Goal: Transaction & Acquisition: Purchase product/service

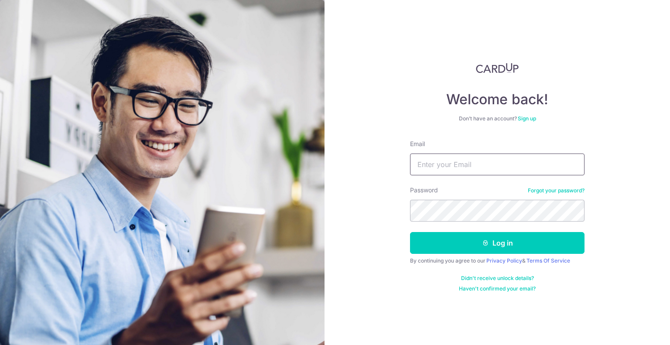
type input "eugene.syx@gmail.com"
click at [482, 250] on button "Log in" at bounding box center [497, 243] width 175 height 22
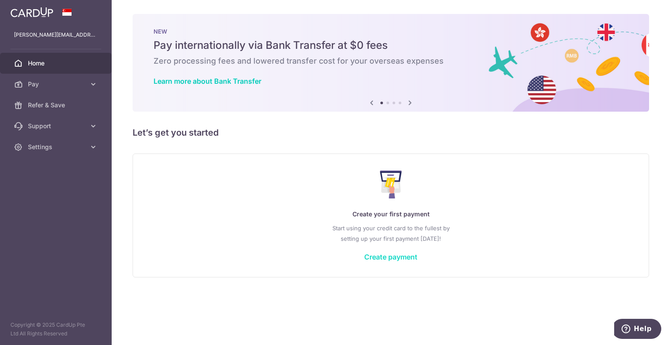
click at [394, 257] on link "Create payment" at bounding box center [390, 257] width 53 height 9
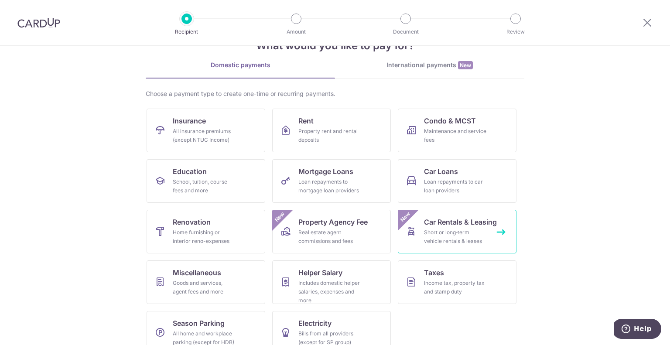
scroll to position [44, 0]
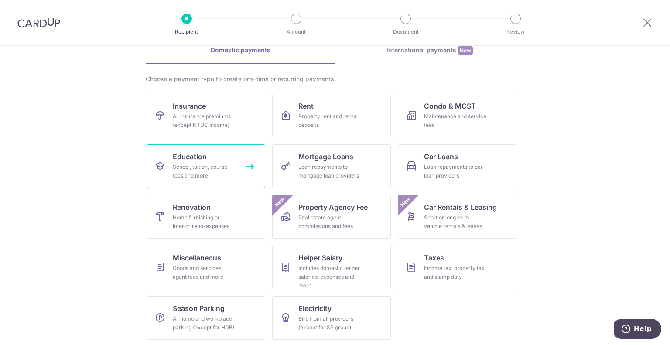
click at [199, 174] on div "School, tuition, course fees and more" at bounding box center [204, 171] width 63 height 17
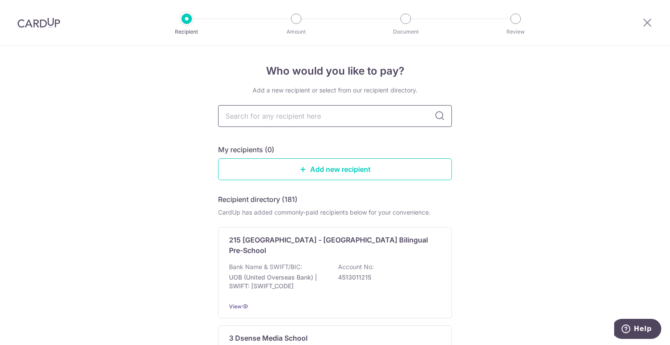
click at [318, 118] on input "text" at bounding box center [335, 116] width 234 height 22
paste input ": SINGAPORE INSTITUTE OF MANAGEMENT PTE. LTD."
type input ": SINGAPORE INSTITUTE OF MANAGEMENT PTE. LTD."
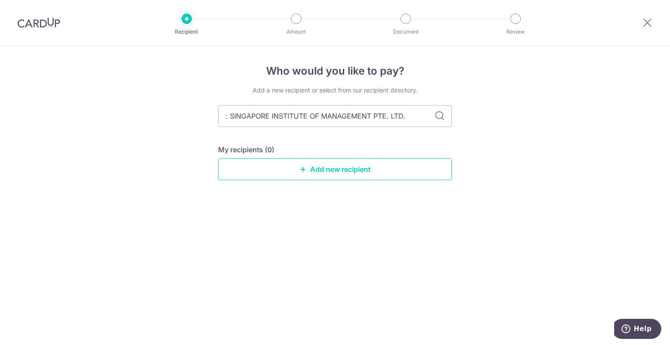
drag, startPoint x: 226, startPoint y: 117, endPoint x: 210, endPoint y: 114, distance: 15.9
click at [210, 114] on div "Who would you like to pay? Add a new recipient or select from our recipient dir…" at bounding box center [335, 195] width 670 height 299
click at [228, 117] on input "SINGAPORE INSTITUTE OF MANAGEMENT PTE. LTD." at bounding box center [335, 116] width 234 height 22
type input "SINGAPORE INSTITUTE OF MANAGEMENT PTE. LTD."
click at [413, 115] on input "SINGAPORE INSTITUTE OF MANAGEMENT PTE. LTD." at bounding box center [335, 116] width 234 height 22
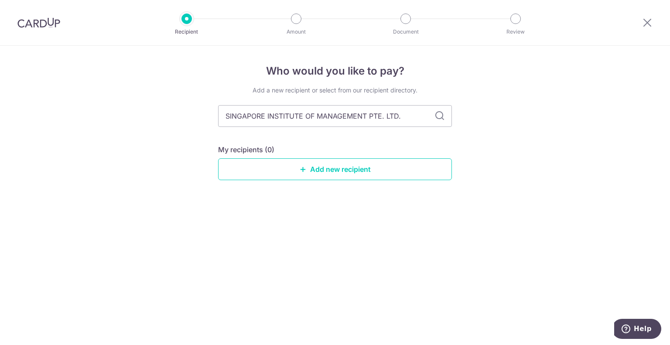
click at [442, 114] on icon at bounding box center [440, 116] width 10 height 10
click at [416, 118] on input "SINGAPORE INSTITUTE OF MANAGEMENT PTE. LTD." at bounding box center [335, 116] width 234 height 22
drag, startPoint x: 412, startPoint y: 118, endPoint x: 369, endPoint y: 121, distance: 42.4
click at [369, 121] on input "SINGAPORE INSTITUTE OF MANAGEMENT PTE. LTD." at bounding box center [335, 116] width 234 height 22
type input "SINGAPORE INSTITUTE OF MANAGEMENT"
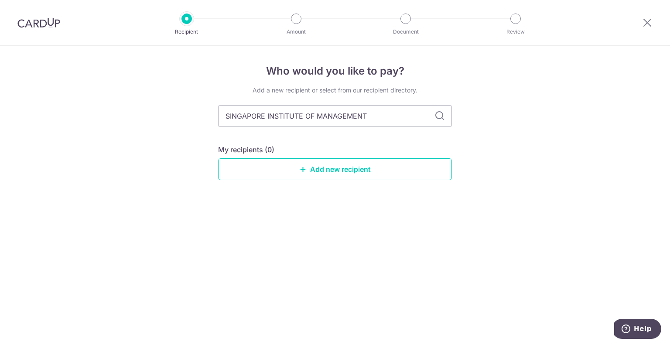
click at [438, 113] on icon at bounding box center [440, 116] width 10 height 10
click at [394, 117] on input "SINGAPORE INSTITUTE OF MANAGEMENT" at bounding box center [335, 116] width 234 height 22
click at [518, 149] on div "Who would you like to pay? Add a new recipient or select from our recipient dir…" at bounding box center [335, 195] width 670 height 299
drag, startPoint x: 385, startPoint y: 116, endPoint x: 195, endPoint y: 119, distance: 189.4
click at [195, 119] on div "Who would you like to pay? Add a new recipient or select from our recipient dir…" at bounding box center [335, 195] width 670 height 299
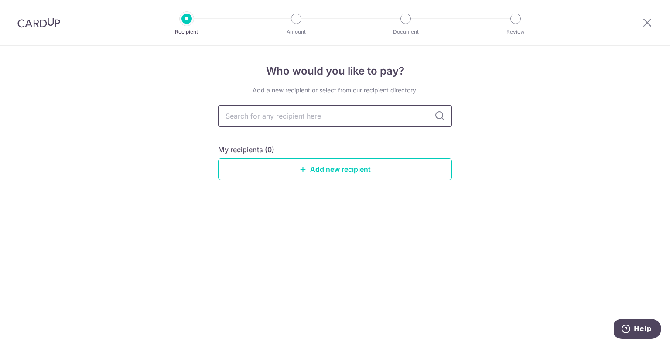
click at [270, 118] on input "text" at bounding box center [335, 116] width 234 height 22
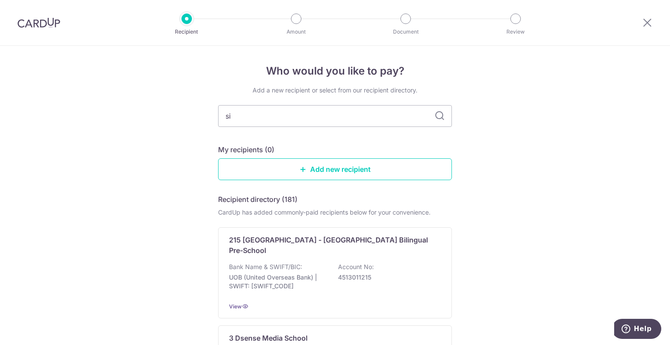
type input "s"
type input "i"
type input "singapore in"
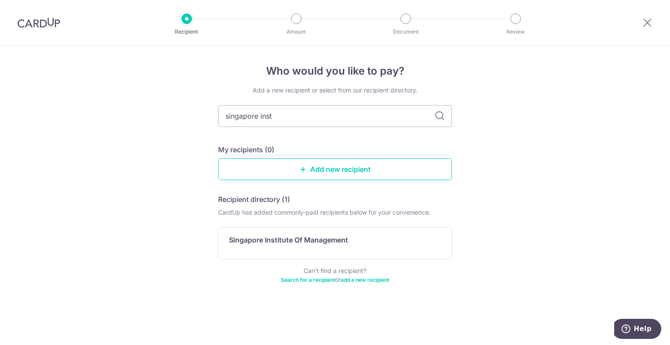
type input "singapore insti"
click at [326, 240] on p "Singapore Institute Of Management" at bounding box center [288, 240] width 119 height 10
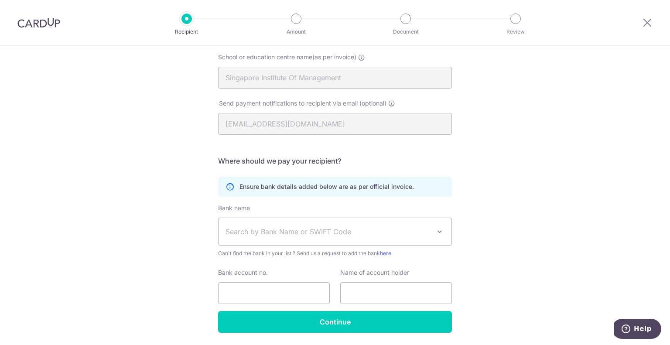
scroll to position [115, 0]
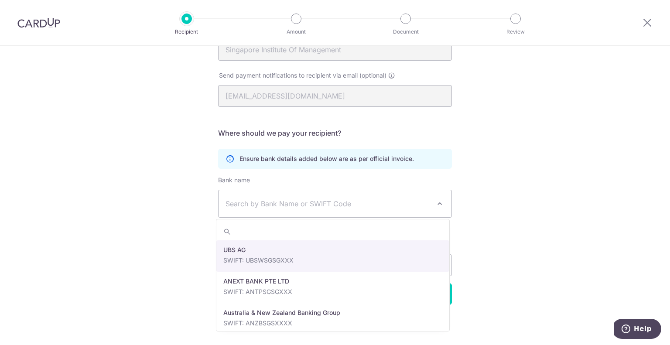
click at [302, 202] on span "Search by Bank Name or SWIFT Code" at bounding box center [328, 204] width 205 height 10
type input "dbs"
select select "6"
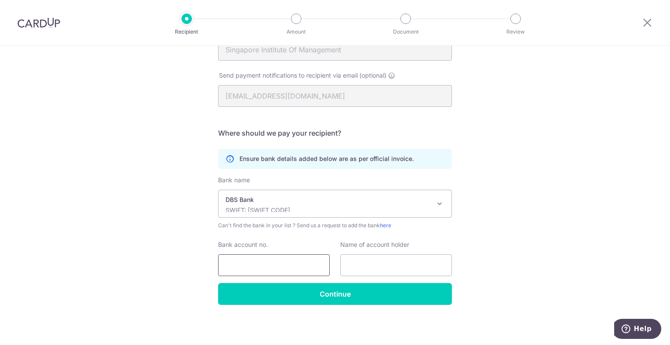
click at [272, 268] on input "Bank account no." at bounding box center [274, 265] width 112 height 22
paste input "0720168020"
type input "0720168020"
click at [358, 259] on input "text" at bounding box center [396, 265] width 112 height 22
paste input "SINGAPORE INSTITUTE OF MANAGEMENT PTE. LTD."
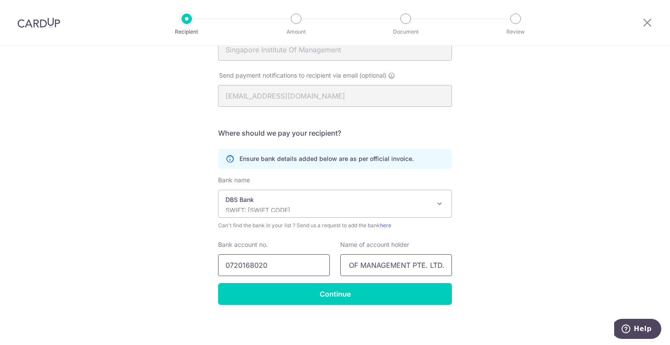
scroll to position [0, 0]
drag, startPoint x: 414, startPoint y: 262, endPoint x: 314, endPoint y: 257, distance: 100.0
click at [314, 257] on div "Bank account no. 0720168020 Name of account holder SINGAPORE INSTITUTE OF MANAG…" at bounding box center [335, 258] width 244 height 36
type input "SINGAPORE INSTITUTE OF MANAGEMENT PTE. LTD."
click at [497, 259] on div "Who would you like to pay? Your recipient does not need a CardUp account to rec…" at bounding box center [335, 138] width 670 height 415
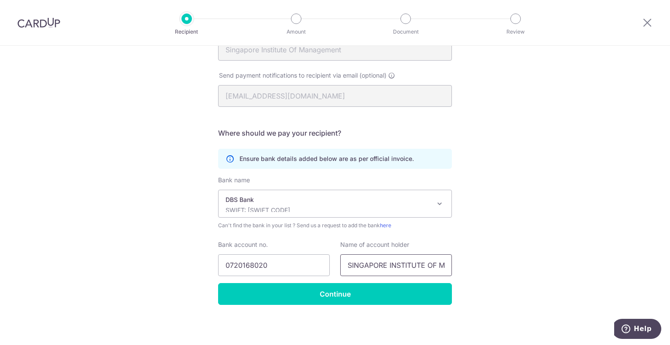
scroll to position [0, 79]
drag, startPoint x: 440, startPoint y: 265, endPoint x: 505, endPoint y: 268, distance: 65.1
click at [505, 268] on div "Who would you like to pay? Your recipient does not need a CardUp account to rec…" at bounding box center [335, 138] width 670 height 415
click at [511, 260] on div "Who would you like to pay? Your recipient does not need a CardUp account to rec…" at bounding box center [335, 138] width 670 height 415
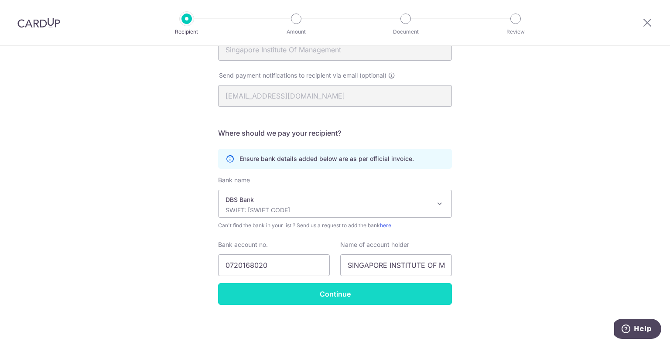
click at [363, 284] on input "Continue" at bounding box center [335, 294] width 234 height 22
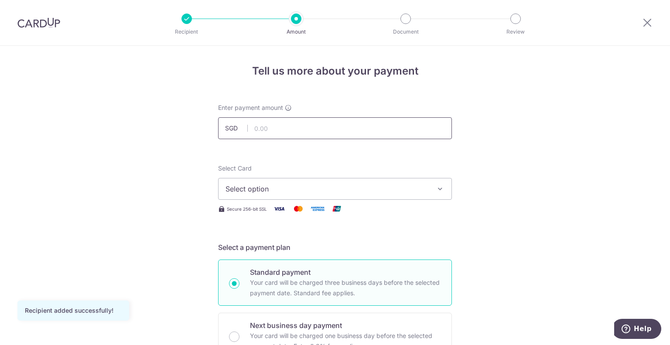
click at [286, 128] on input "text" at bounding box center [335, 128] width 234 height 22
type input "4,926.80"
click at [367, 185] on span "Select option" at bounding box center [327, 189] width 203 height 10
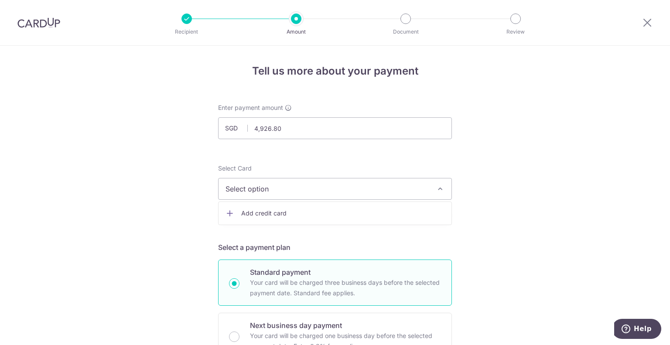
click at [359, 212] on span "Add credit card" at bounding box center [342, 213] width 203 height 9
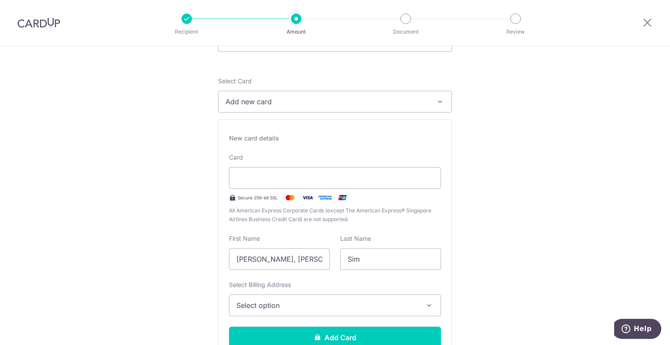
scroll to position [175, 0]
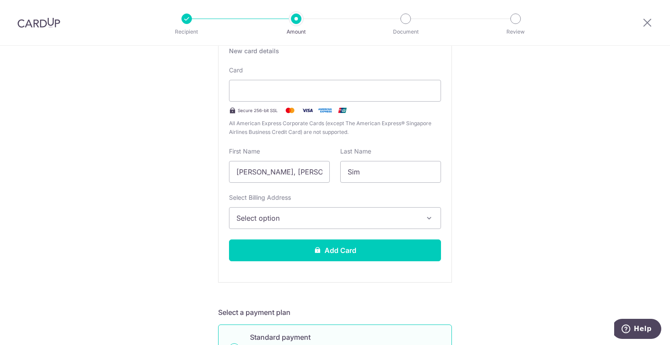
click at [300, 216] on span "Select option" at bounding box center [328, 218] width 182 height 10
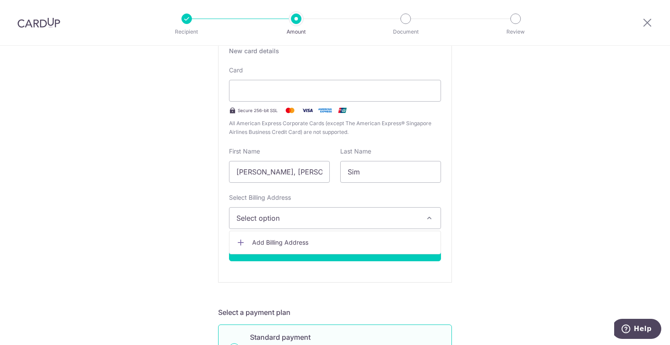
drag, startPoint x: 574, startPoint y: 226, endPoint x: 507, endPoint y: 220, distance: 67.5
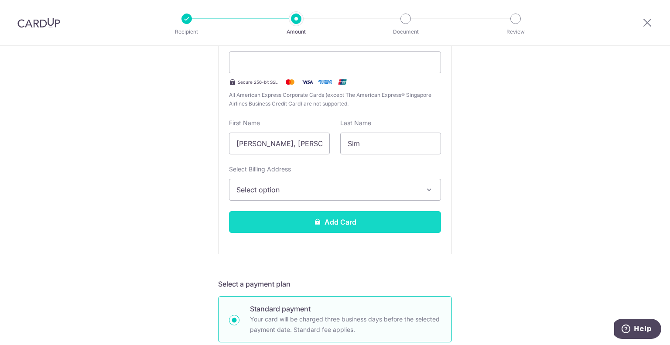
scroll to position [218, 0]
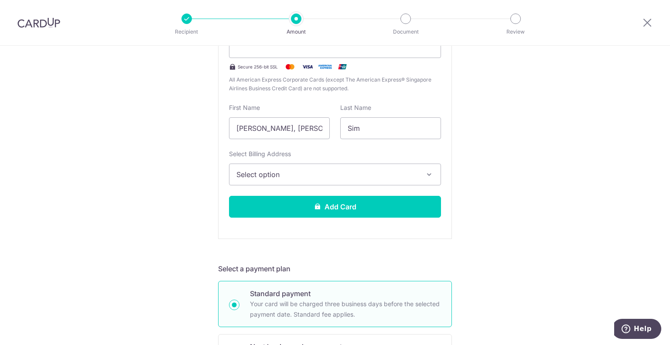
click at [359, 176] on span "Select option" at bounding box center [328, 174] width 182 height 10
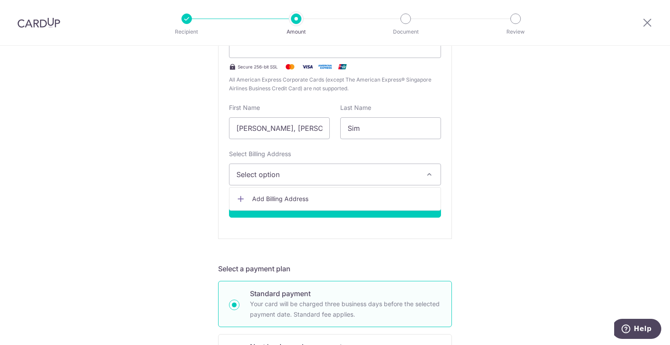
click at [342, 195] on span "Add Billing Address" at bounding box center [343, 199] width 182 height 9
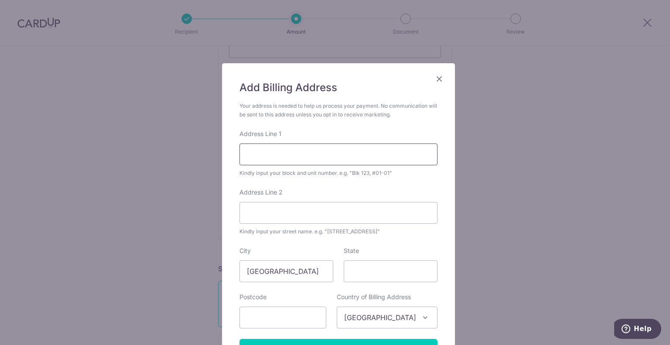
click at [314, 157] on input "Address Line 1" at bounding box center [339, 155] width 198 height 22
type input "136 Serangoon North Ave 2 #06-48"
type input "550136"
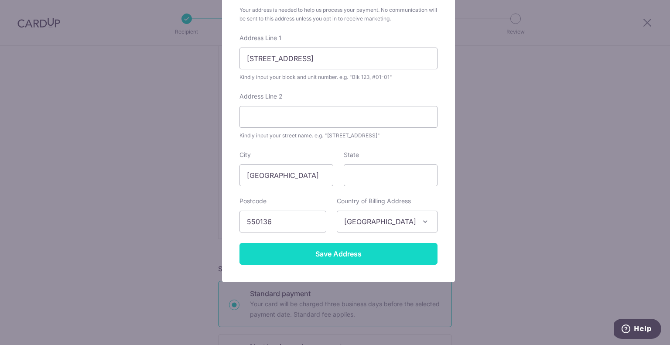
click at [331, 250] on input "Save Address" at bounding box center [339, 254] width 198 height 22
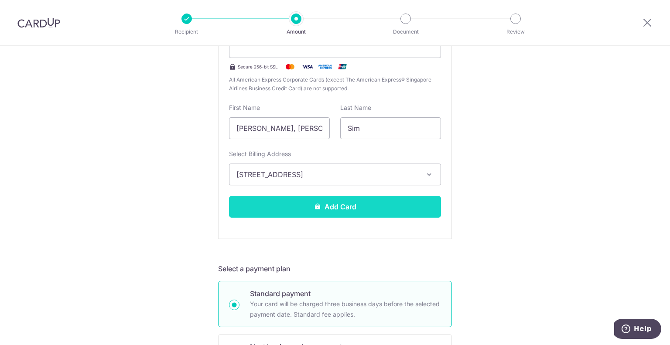
click at [353, 205] on button "Add Card" at bounding box center [335, 207] width 212 height 22
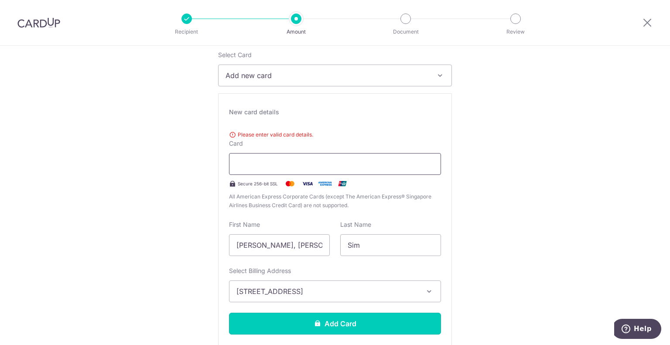
scroll to position [99, 0]
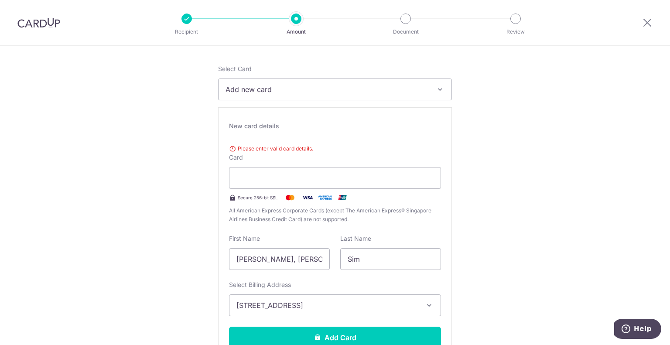
click at [298, 146] on span "Please enter valid card details." at bounding box center [335, 148] width 212 height 9
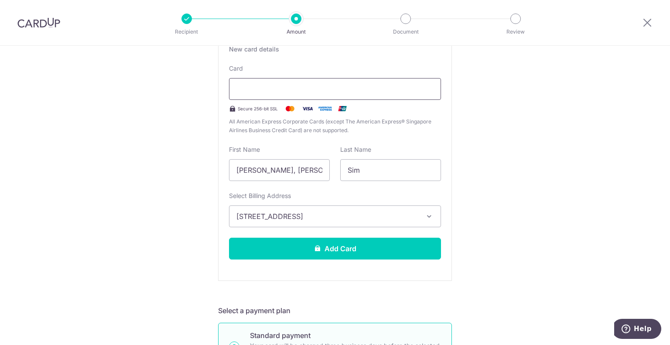
scroll to position [230, 0]
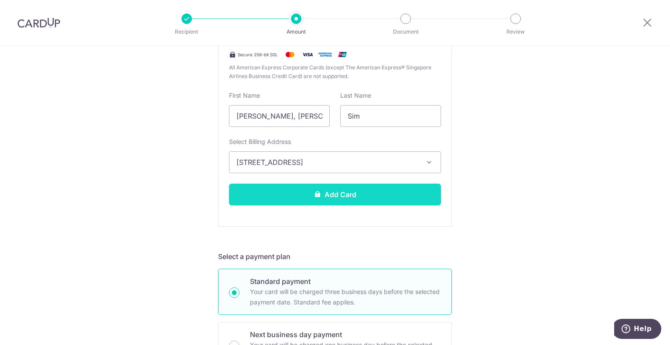
click at [360, 194] on button "Add Card" at bounding box center [335, 195] width 212 height 22
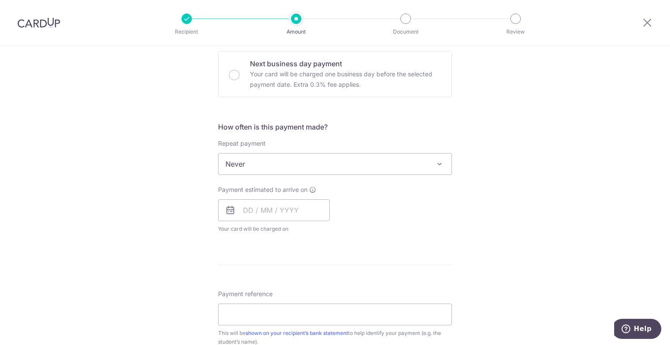
scroll to position [305, 0]
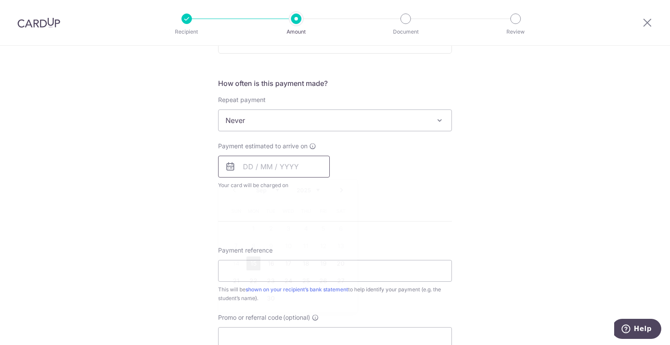
click at [246, 166] on input "text" at bounding box center [274, 167] width 112 height 22
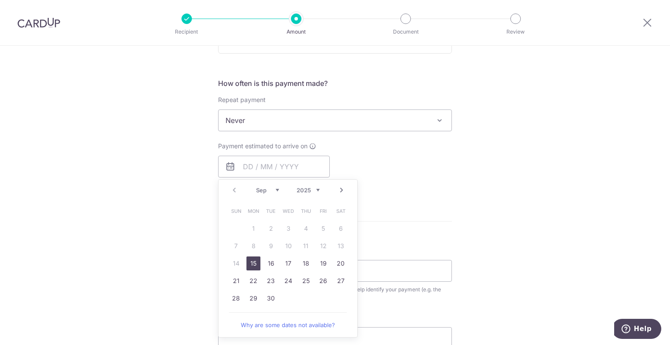
click at [417, 169] on div "Payment estimated to arrive on Prev Next Sep Oct Nov [DATE] 2026 2027 2028 2029…" at bounding box center [335, 166] width 244 height 48
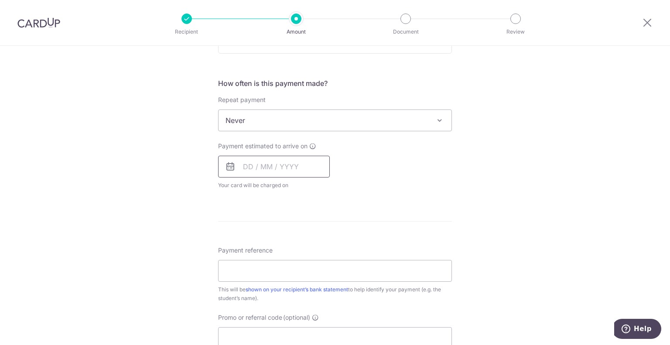
click at [250, 166] on input "text" at bounding box center [274, 167] width 112 height 22
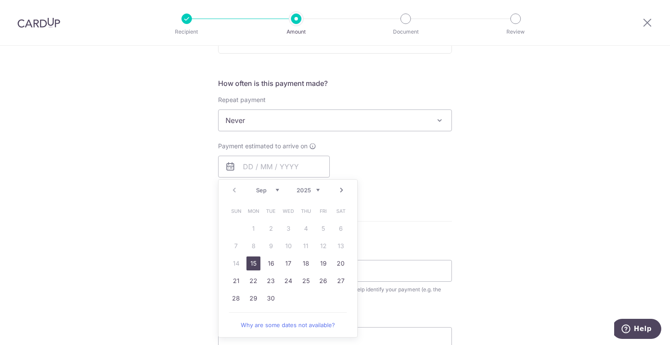
click at [251, 264] on link "15" at bounding box center [254, 264] width 14 height 14
type input "[DATE]"
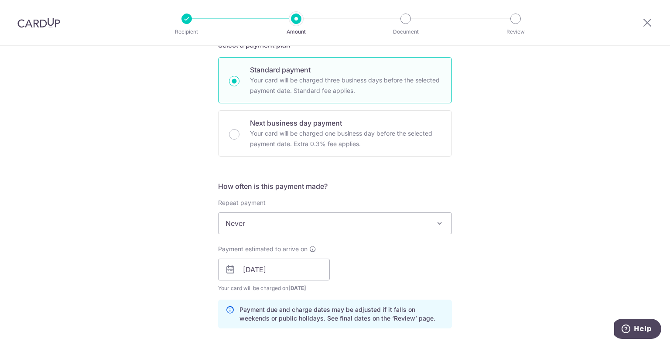
scroll to position [218, 0]
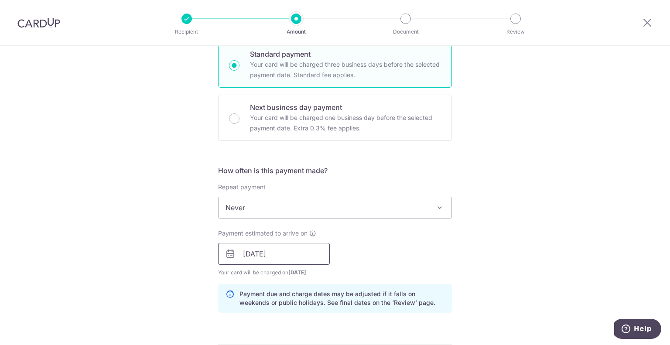
click at [243, 253] on input "[DATE]" at bounding box center [274, 254] width 112 height 22
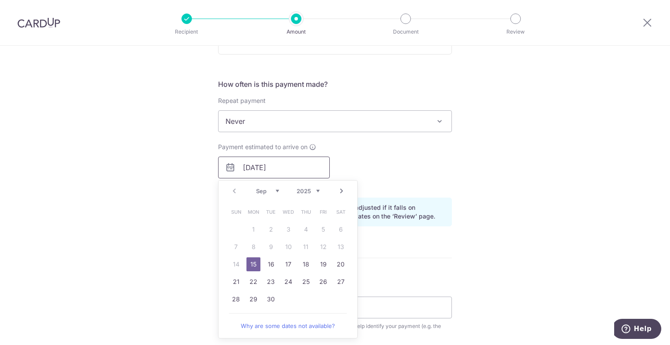
scroll to position [305, 0]
drag, startPoint x: 253, startPoint y: 264, endPoint x: 357, endPoint y: 201, distance: 122.2
click at [253, 264] on link "15" at bounding box center [254, 264] width 14 height 14
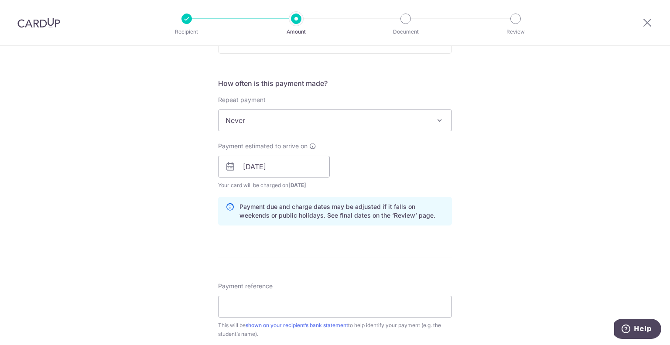
click at [433, 183] on div "Payment estimated to arrive on 15/09/2025 Prev Next Sep Oct Nov Dec 2025 2026 2…" at bounding box center [335, 166] width 244 height 48
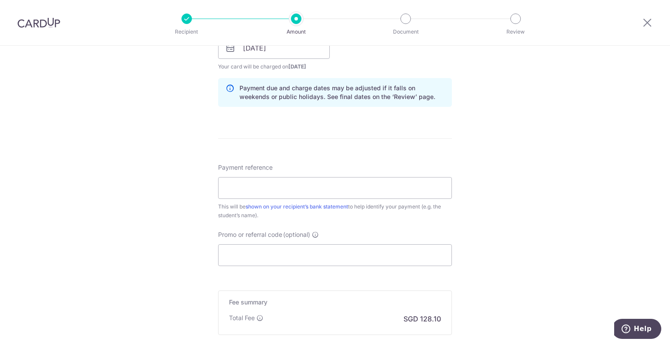
scroll to position [480, 0]
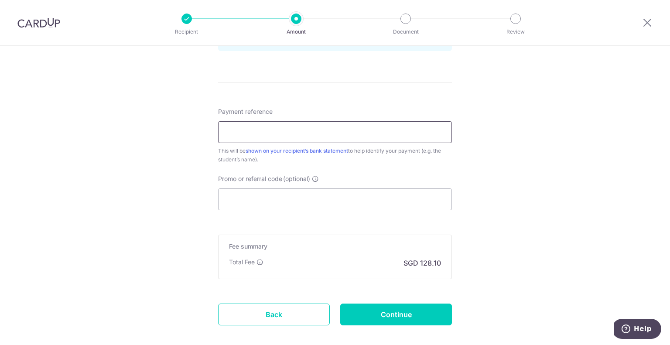
click at [375, 134] on input "Payment reference" at bounding box center [335, 132] width 234 height 22
paste input "GB004-STD-0000023861B4"
type input "GB004-STD-0000023861B4"
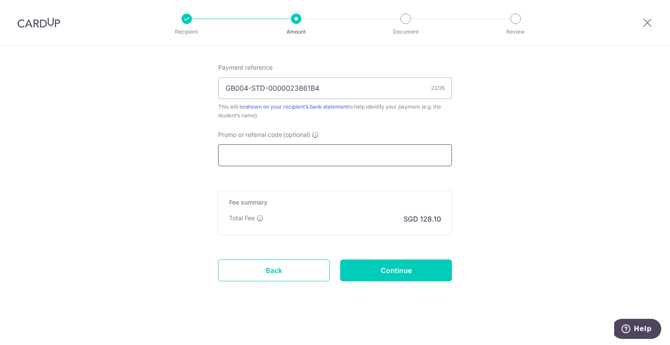
scroll to position [525, 0]
click at [388, 271] on input "Continue" at bounding box center [396, 270] width 112 height 22
type input "Create Schedule"
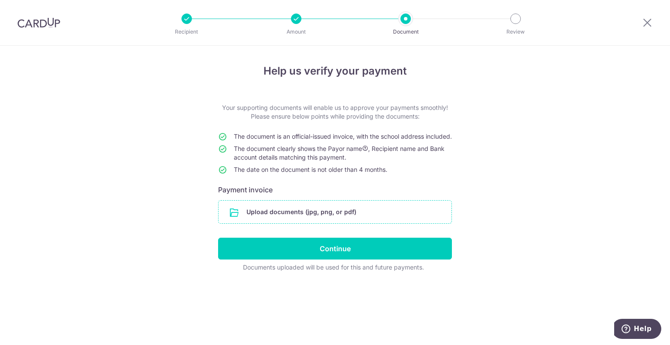
click at [349, 221] on input "file" at bounding box center [335, 212] width 233 height 23
click at [311, 220] on input "file" at bounding box center [335, 212] width 233 height 23
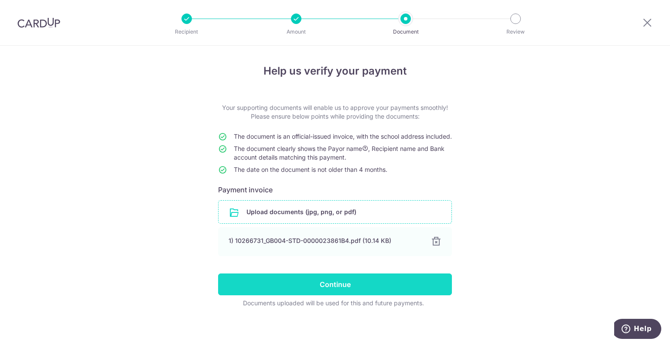
click at [362, 294] on input "Continue" at bounding box center [335, 285] width 234 height 22
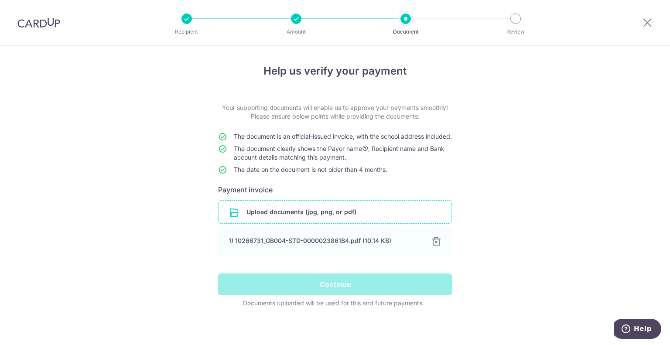
scroll to position [12, 0]
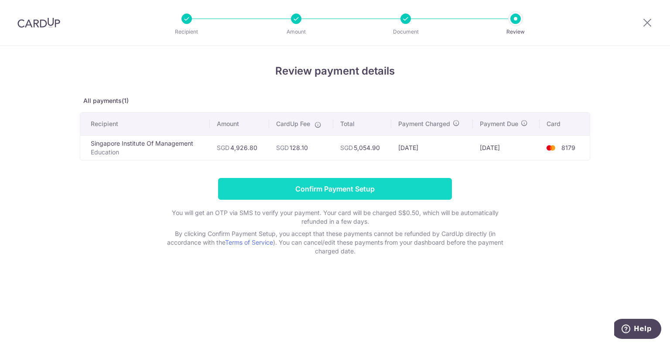
click at [391, 186] on input "Confirm Payment Setup" at bounding box center [335, 189] width 234 height 22
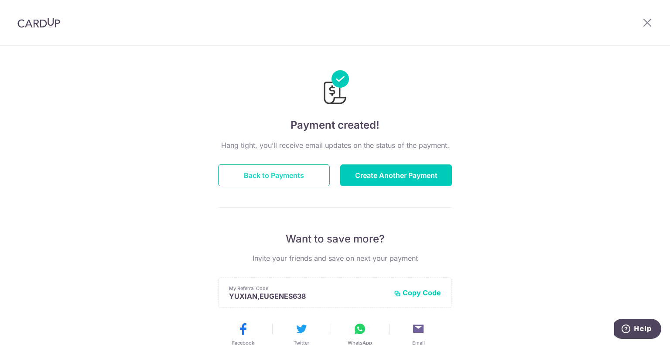
click at [295, 179] on button "Back to Payments" at bounding box center [274, 176] width 112 height 22
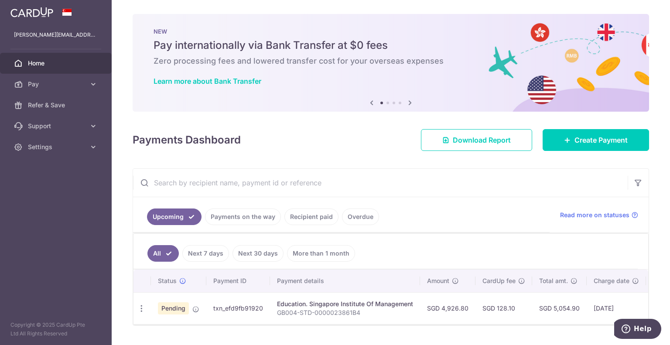
scroll to position [24, 0]
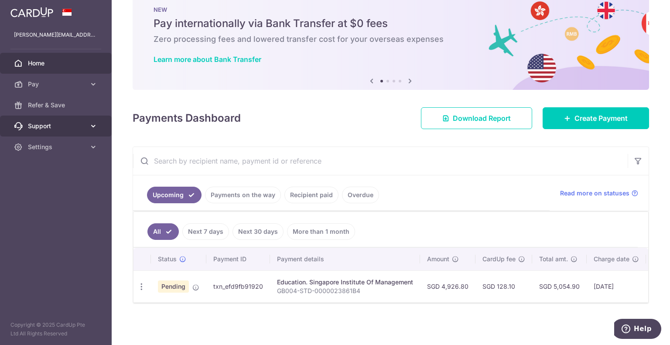
click at [72, 128] on span "Support" at bounding box center [57, 126] width 58 height 9
click at [141, 284] on icon "button" at bounding box center [141, 286] width 9 height 9
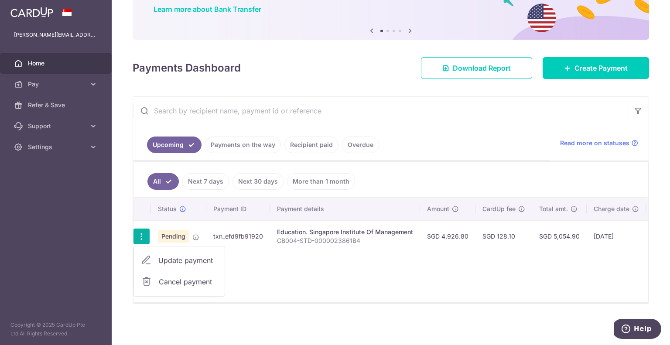
click at [265, 272] on div "Status Payment ID Payment details Amount CardUp fee Total amt. Charge date Due …" at bounding box center [391, 250] width 515 height 105
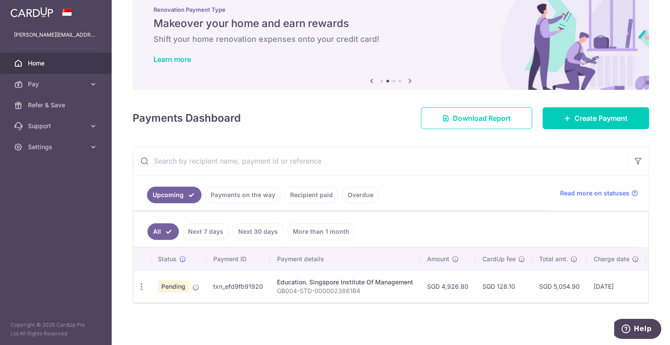
click at [259, 196] on link "Payments on the way" at bounding box center [243, 195] width 76 height 17
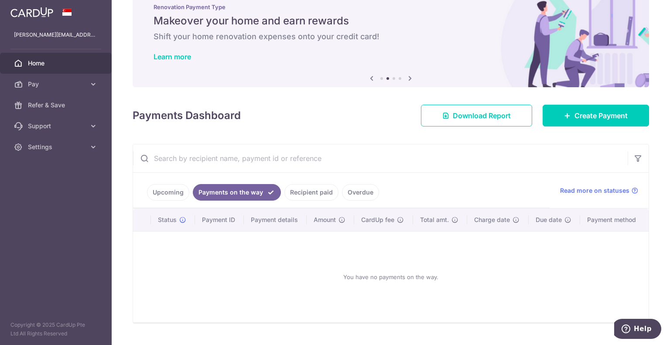
scroll to position [43, 0]
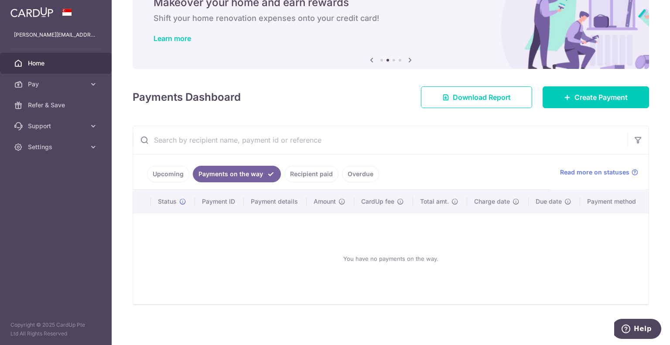
click at [312, 172] on link "Recipient paid" at bounding box center [312, 174] width 54 height 17
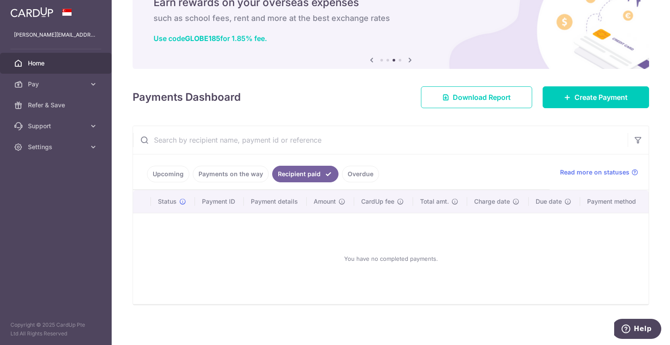
click at [339, 175] on li "Overdue" at bounding box center [359, 174] width 41 height 17
click at [350, 175] on link "Overdue" at bounding box center [360, 174] width 37 height 17
click at [303, 179] on link "Recipient paid" at bounding box center [299, 174] width 54 height 17
click at [158, 172] on link "Upcoming" at bounding box center [168, 174] width 42 height 17
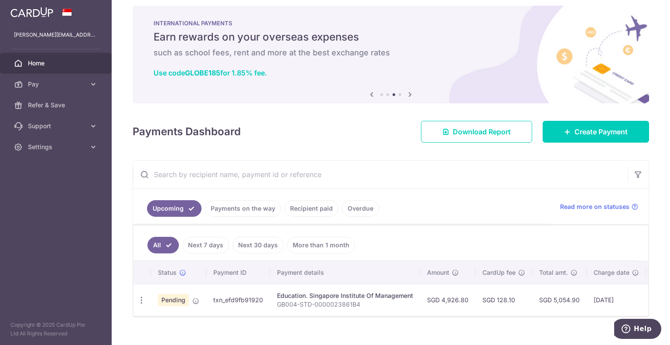
scroll to position [0, 0]
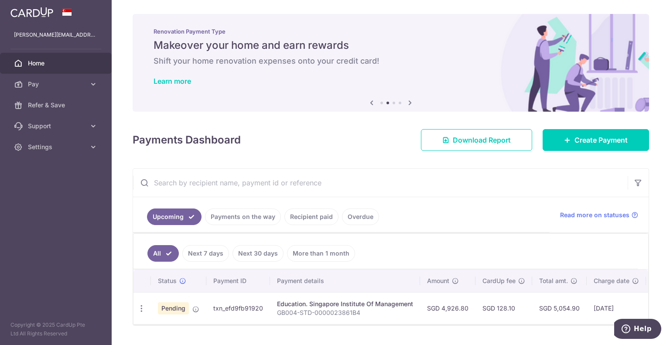
click at [405, 99] on icon at bounding box center [410, 102] width 10 height 11
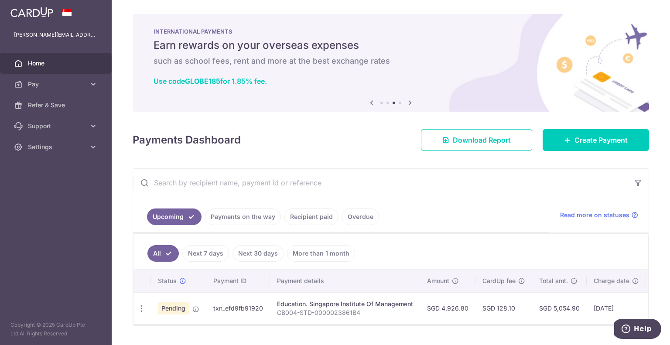
click at [405, 99] on icon at bounding box center [410, 102] width 10 height 11
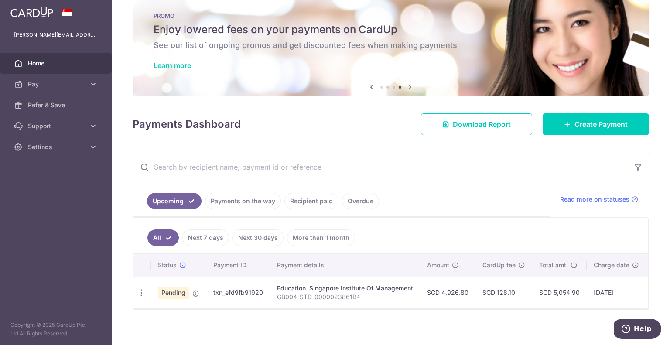
scroll to position [24, 0]
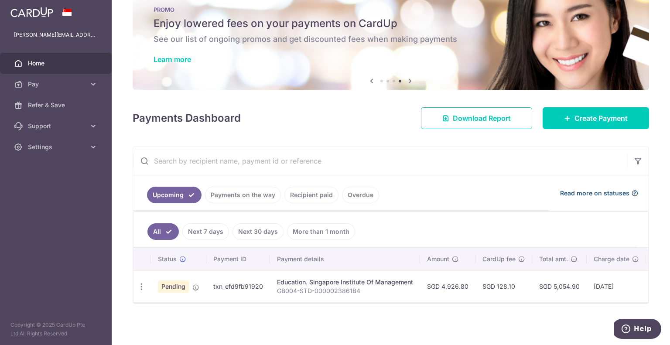
click at [602, 189] on span "Read more on statuses" at bounding box center [594, 193] width 69 height 9
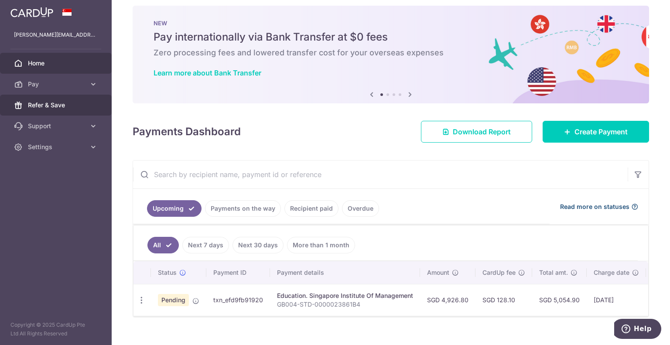
scroll to position [0, 0]
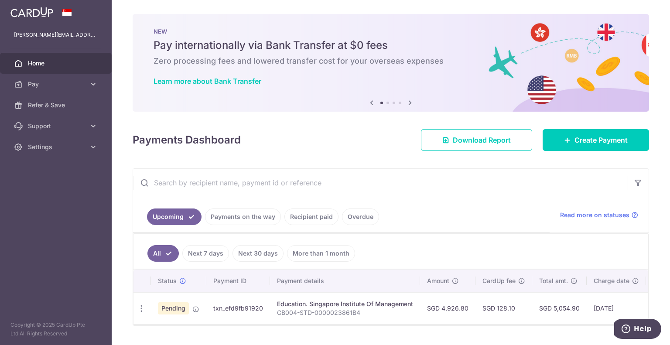
click at [83, 64] on span "Home" at bounding box center [57, 63] width 58 height 9
click at [68, 126] on span "Support" at bounding box center [57, 126] width 58 height 9
click at [38, 147] on span "FAQ" at bounding box center [57, 147] width 58 height 9
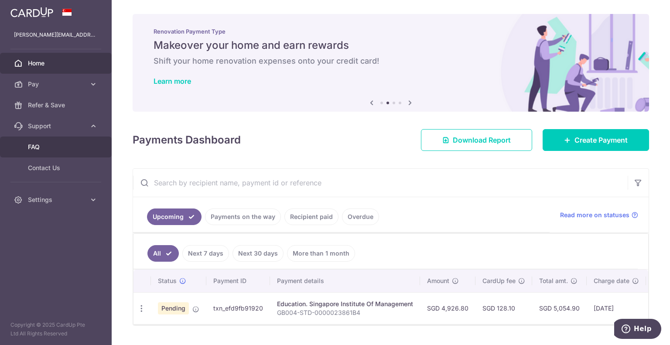
scroll to position [24, 0]
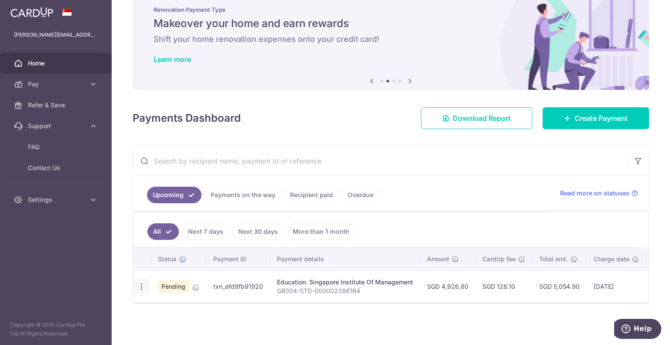
click at [140, 286] on icon "button" at bounding box center [141, 286] width 9 height 9
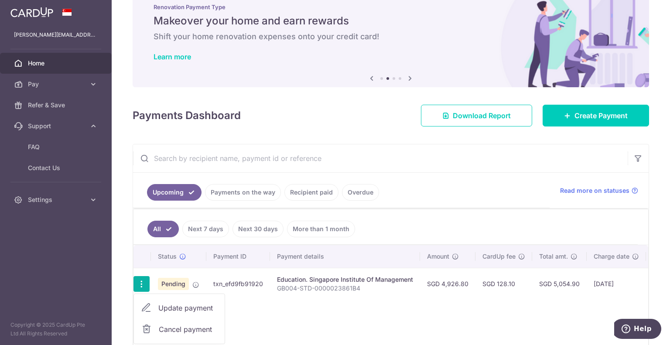
click at [173, 326] on span "Cancel payment" at bounding box center [188, 329] width 58 height 10
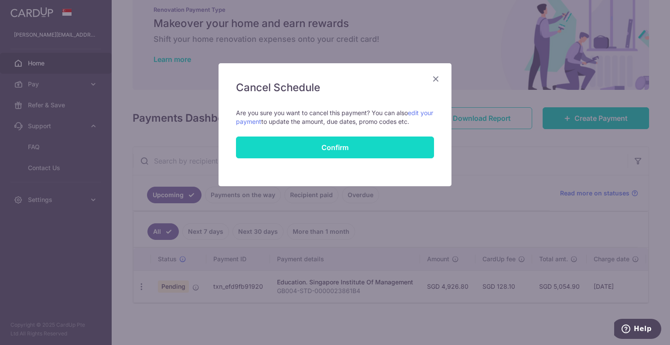
click at [381, 140] on button "Confirm" at bounding box center [335, 148] width 198 height 22
